Goal: Complete application form

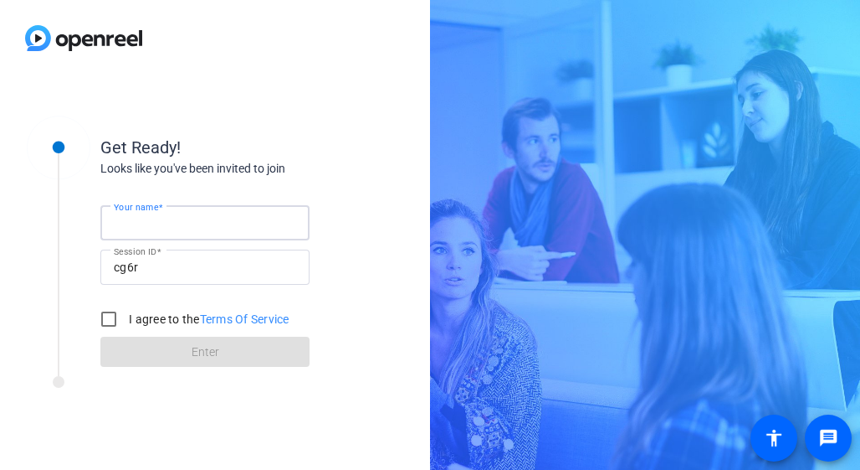
click at [190, 218] on input "Your name" at bounding box center [205, 223] width 182 height 20
type input "[PERSON_NAME]"
click at [116, 322] on input "I agree to the Terms Of Service" at bounding box center [108, 318] width 33 height 33
checkbox input "true"
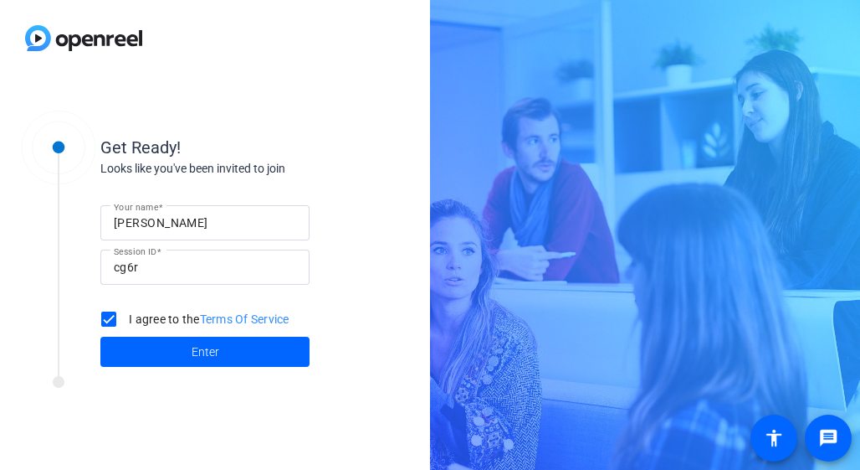
click at [136, 341] on span at bounding box center [204, 351] width 209 height 40
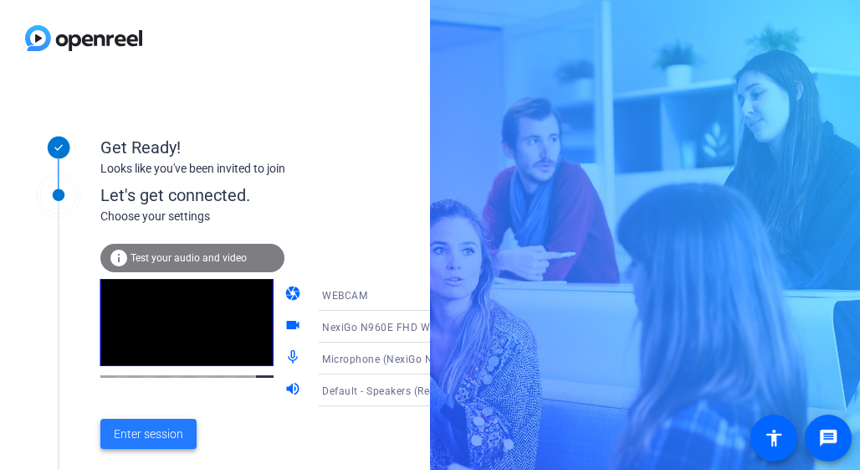
click at [159, 422] on span at bounding box center [148, 433] width 96 height 40
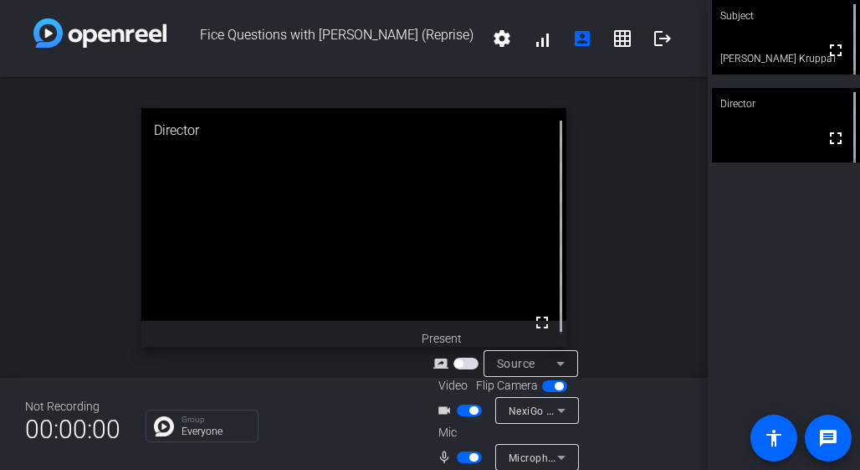
scroll to position [66, 0]
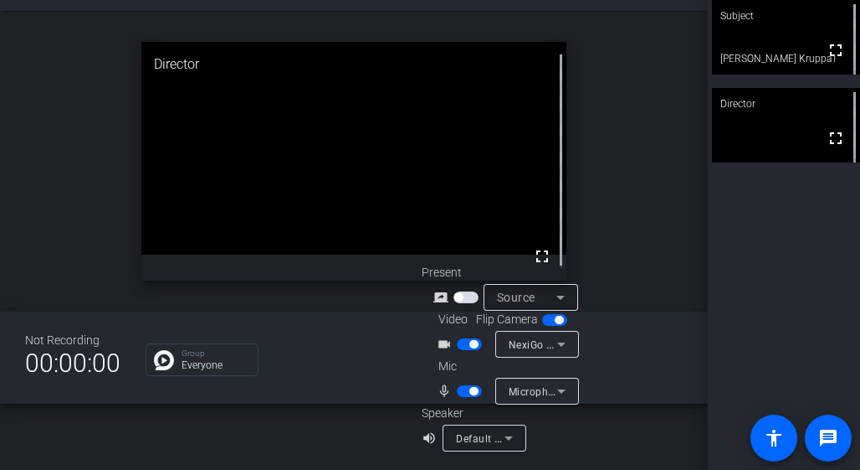
click at [474, 393] on span "button" at bounding box center [474, 391] width 8 height 8
click at [465, 391] on span "button" at bounding box center [462, 391] width 8 height 8
click at [552, 392] on icon at bounding box center [562, 391] width 20 height 20
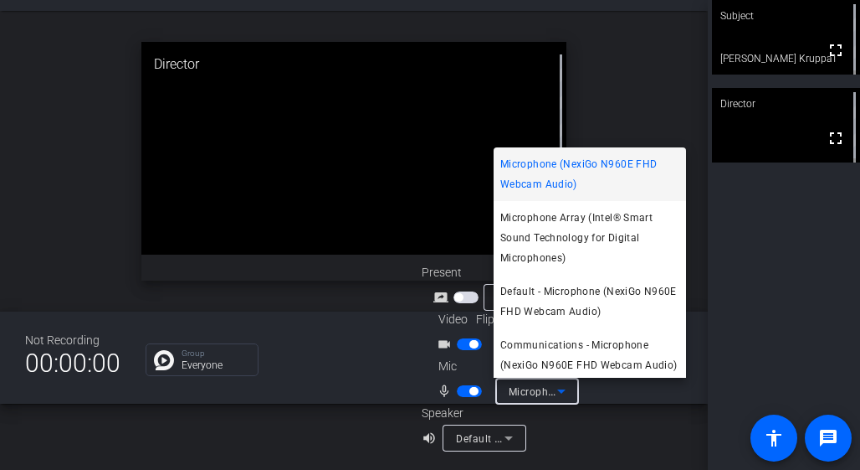
click at [655, 416] on div at bounding box center [430, 235] width 860 height 470
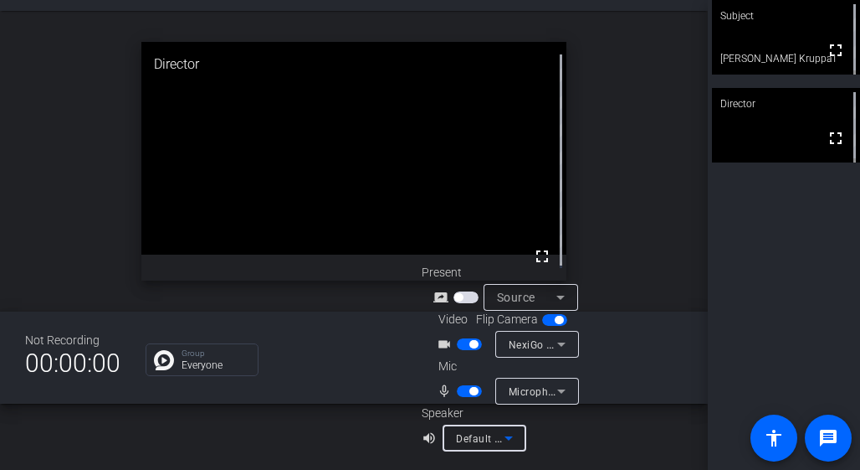
click at [509, 436] on icon at bounding box center [509, 438] width 20 height 20
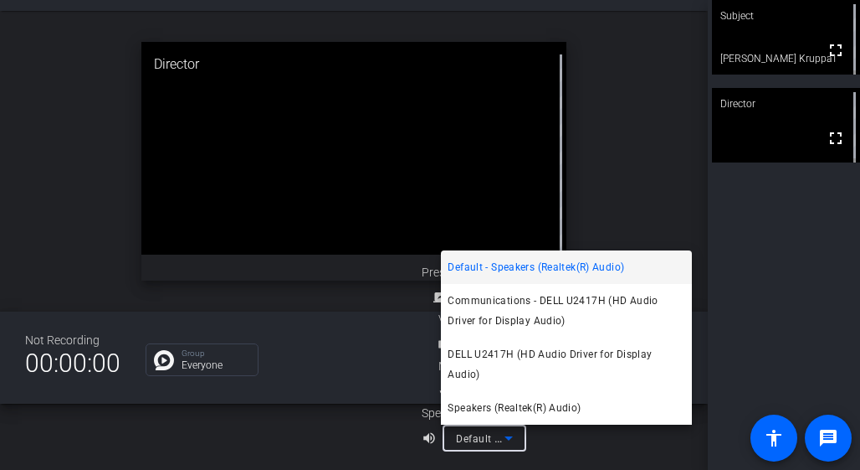
click at [652, 199] on div at bounding box center [430, 235] width 860 height 470
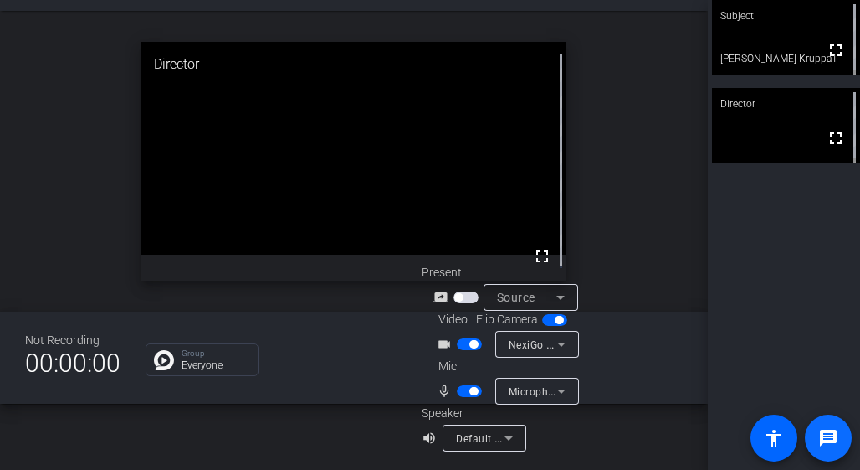
click at [823, 441] on mat-icon "message" at bounding box center [829, 438] width 20 height 20
